Goal: Navigation & Orientation: Find specific page/section

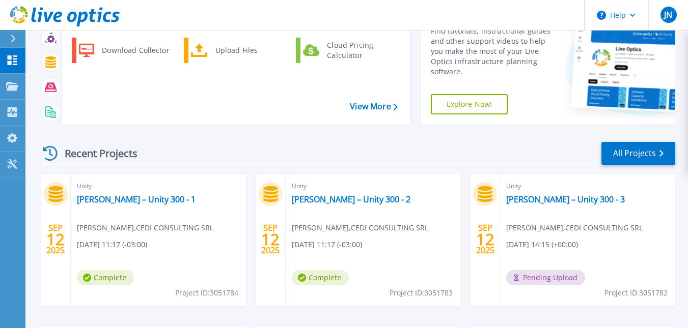
scroll to position [153, 0]
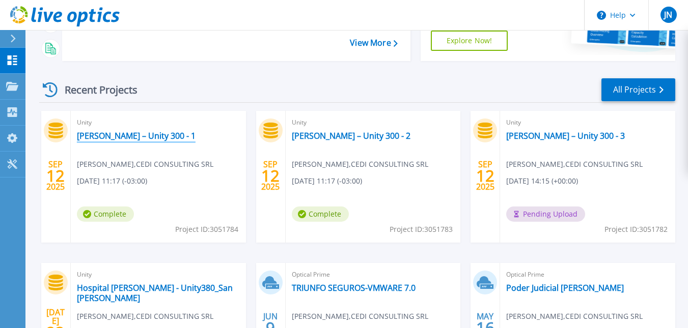
click at [138, 139] on link "[PERSON_NAME] – Unity 300 - 1" at bounding box center [136, 136] width 119 height 10
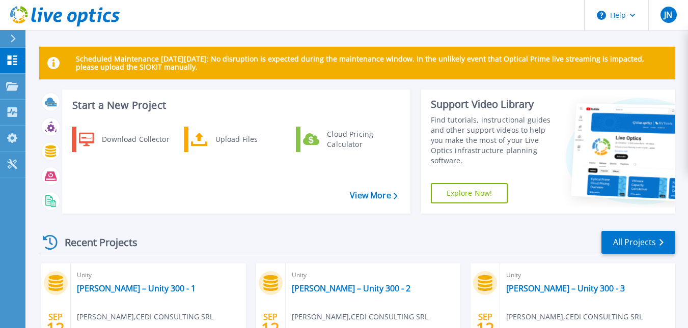
scroll to position [102, 0]
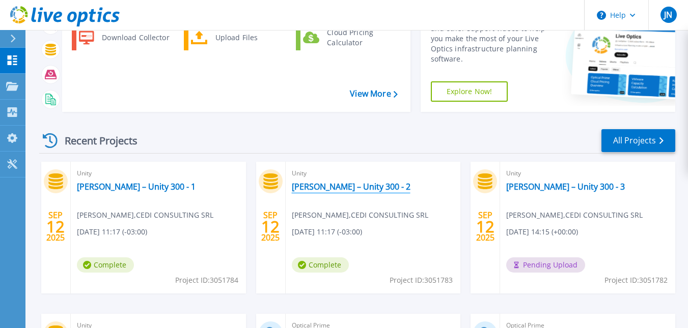
click at [329, 184] on link "[PERSON_NAME] – Unity 300 - 2" at bounding box center [351, 187] width 119 height 10
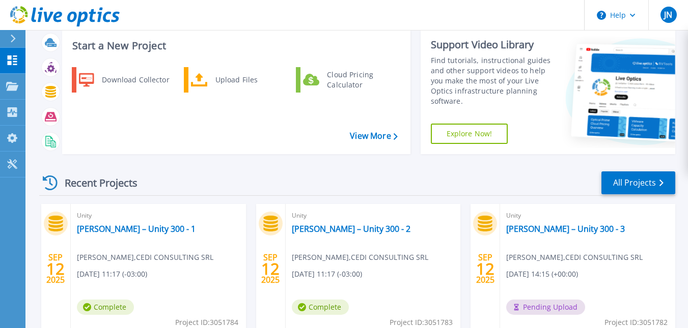
scroll to position [153, 0]
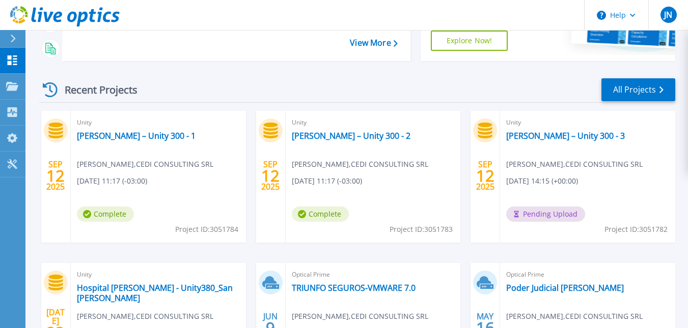
click at [527, 142] on div "Unity [PERSON_NAME] – Unity 300 - 3 [PERSON_NAME] , CEDI CONSULTING SRL [DATE] …" at bounding box center [587, 177] width 175 height 132
click at [623, 211] on div "Unity PJ Mendoza – Unity 300 - 3 Jose Navarro , CEDI CONSULTING SRL 09/12/2025,…" at bounding box center [587, 177] width 175 height 132
click at [525, 150] on div "Unity PJ Mendoza – Unity 300 - 3 Jose Navarro , CEDI CONSULTING SRL 09/12/2025,…" at bounding box center [587, 177] width 175 height 132
drag, startPoint x: 509, startPoint y: 153, endPoint x: 629, endPoint y: 161, distance: 119.3
click at [629, 161] on div "Unity PJ Mendoza – Unity 300 - 3 Jose Navarro , CEDI CONSULTING SRL 09/12/2025,…" at bounding box center [587, 177] width 175 height 132
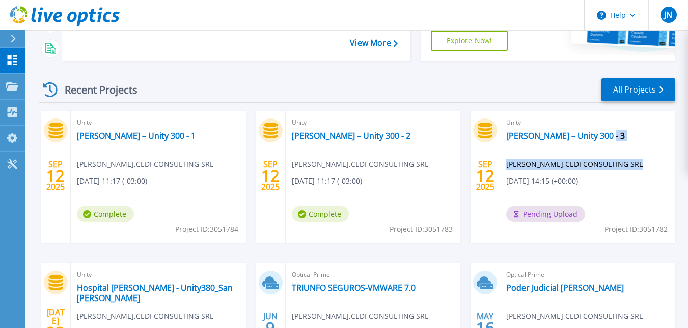
drag, startPoint x: 629, startPoint y: 161, endPoint x: 650, endPoint y: 218, distance: 61.1
click at [650, 218] on div "Unity PJ Mendoza – Unity 300 - 3 Jose Navarro , CEDI CONSULTING SRL 09/12/2025,…" at bounding box center [587, 177] width 175 height 132
click at [658, 227] on span "Project ID: 3051782" at bounding box center [635, 229] width 63 height 11
click at [531, 138] on link "[PERSON_NAME] – Unity 300 - 3" at bounding box center [565, 136] width 119 height 10
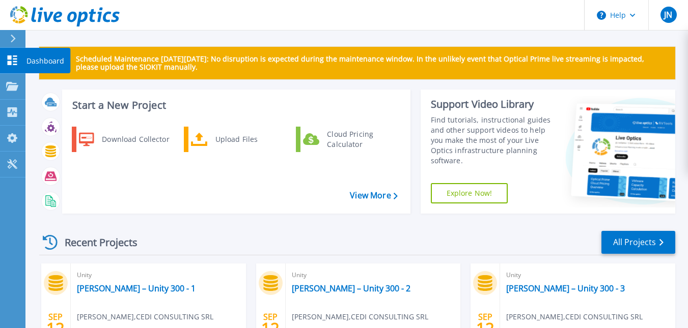
click at [43, 55] on p "Dashboard" at bounding box center [45, 61] width 38 height 26
drag, startPoint x: 36, startPoint y: 56, endPoint x: 48, endPoint y: 56, distance: 12.2
click at [36, 56] on p "Dashboard" at bounding box center [45, 61] width 38 height 26
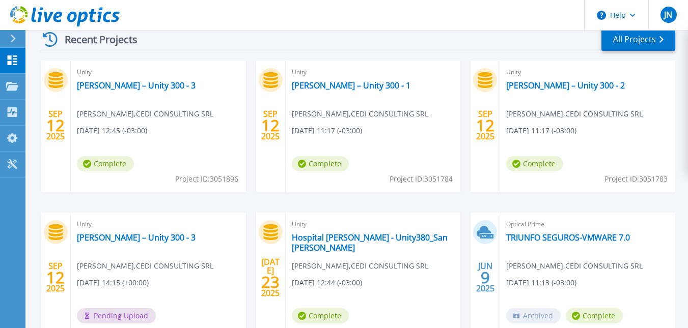
scroll to position [204, 0]
